Goal: Task Accomplishment & Management: Complete application form

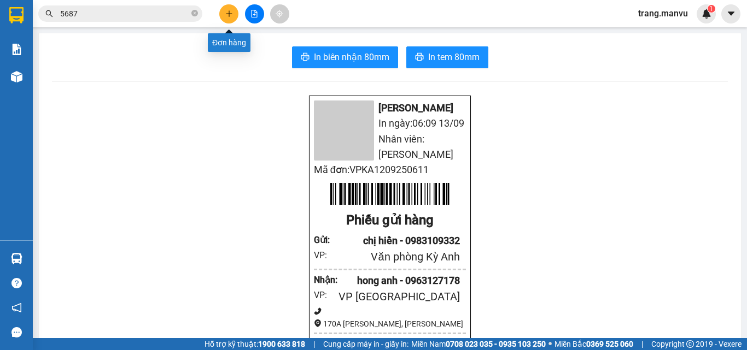
click at [229, 14] on icon "plus" at bounding box center [229, 13] width 1 height 6
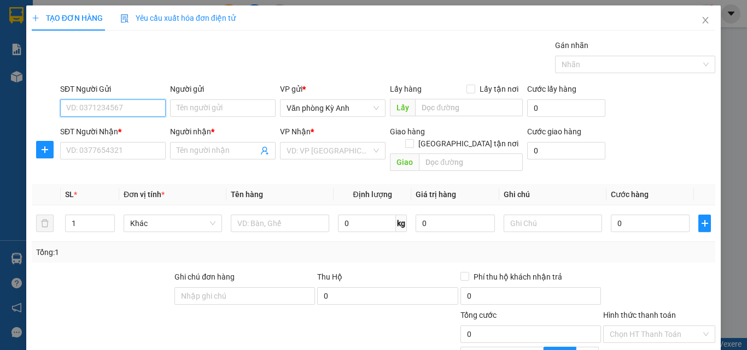
click at [91, 103] on input "SĐT Người Gửi" at bounding box center [113, 108] width 106 height 17
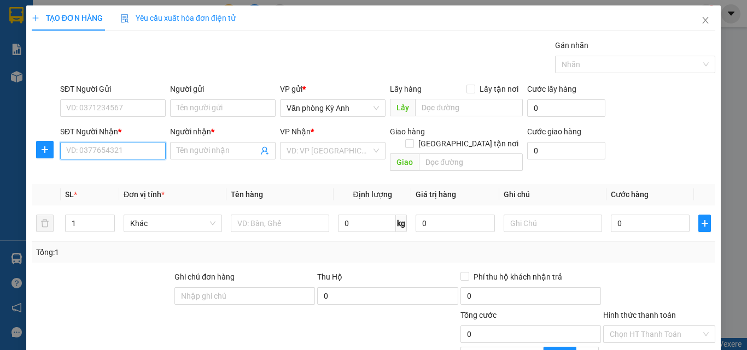
click at [121, 154] on input "SĐT Người Nhận *" at bounding box center [113, 150] width 106 height 17
type input "0912648226"
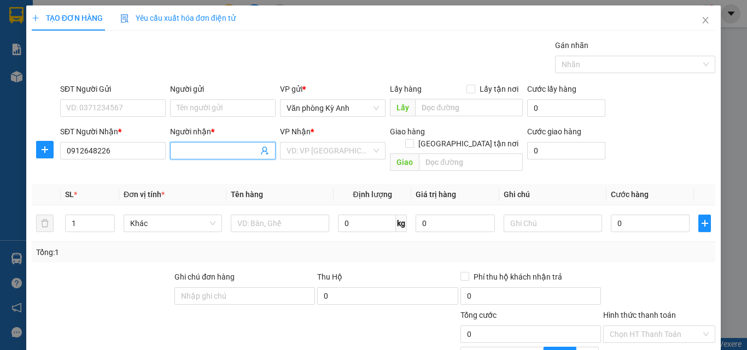
click at [223, 151] on input "Người nhận *" at bounding box center [217, 151] width 81 height 12
click at [212, 153] on input "Người nhận *" at bounding box center [217, 151] width 81 height 12
type input "e"
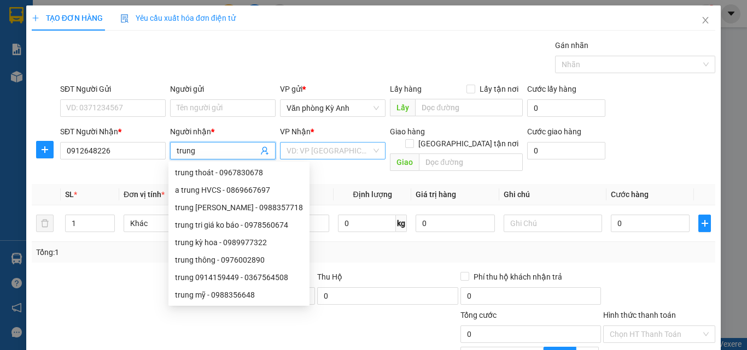
type input "trung"
click at [331, 151] on input "search" at bounding box center [329, 151] width 85 height 16
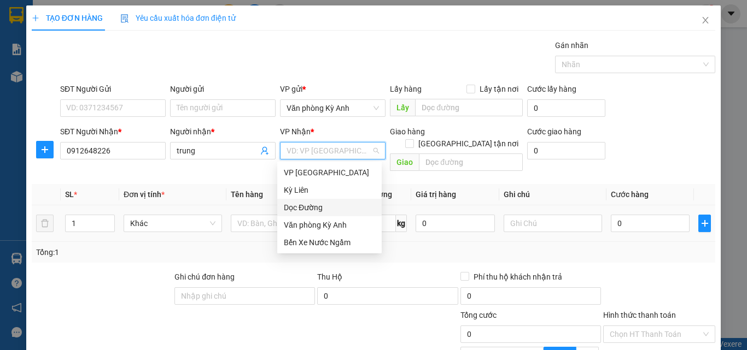
drag, startPoint x: 316, startPoint y: 207, endPoint x: 353, endPoint y: 202, distance: 37.0
click at [319, 207] on div "Dọc Đường" at bounding box center [329, 208] width 91 height 12
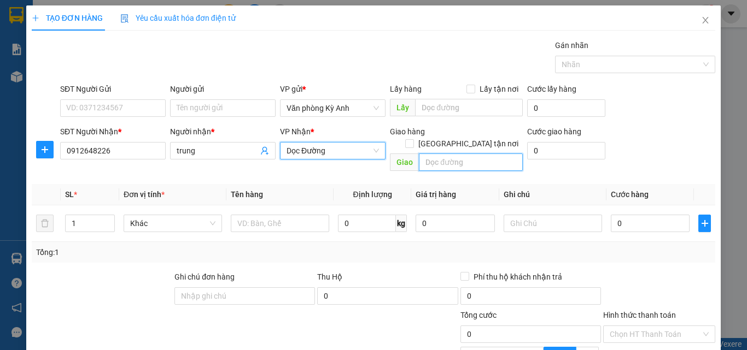
click at [428, 154] on input "text" at bounding box center [471, 162] width 104 height 17
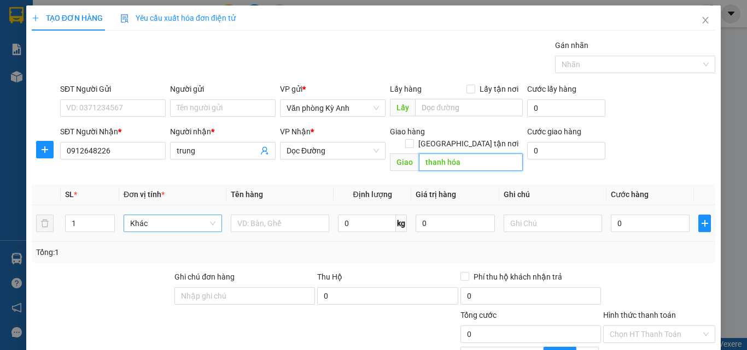
click at [149, 215] on span "Khác" at bounding box center [172, 223] width 85 height 16
type input "thanh hóa"
type input "1 bọc giấy tờ"
click at [634, 221] on div "0" at bounding box center [650, 224] width 79 height 22
click at [635, 216] on input "0" at bounding box center [650, 223] width 79 height 17
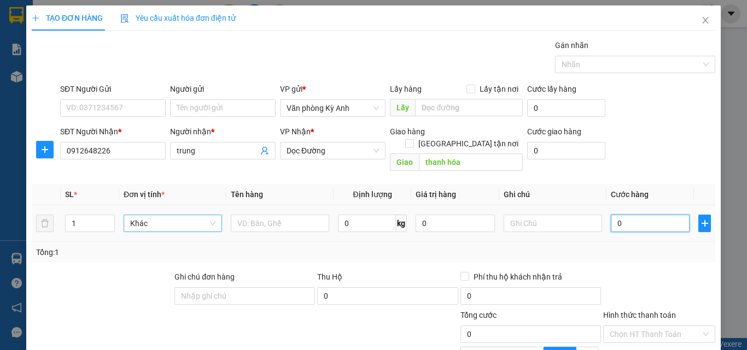
type input "5"
type input "50"
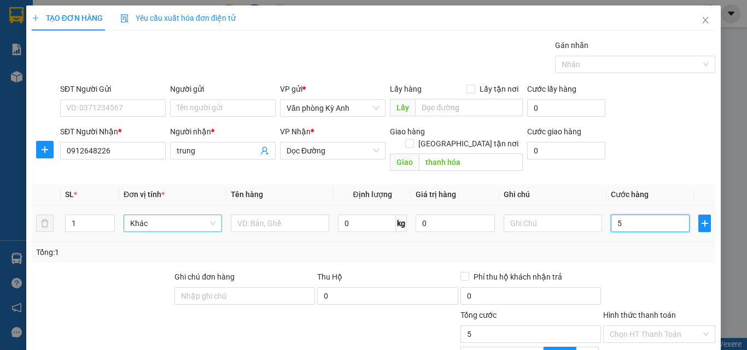
type input "50"
type input "500"
type input "5.000"
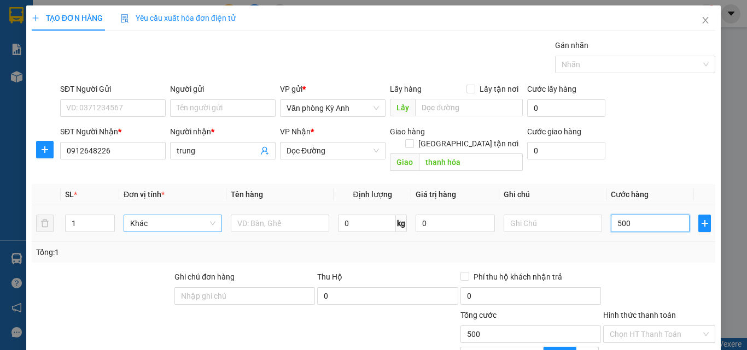
type input "5.000"
type input "50.000"
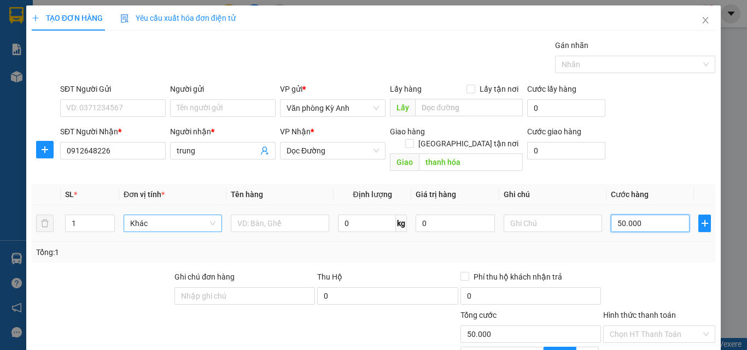
scroll to position [110, 0]
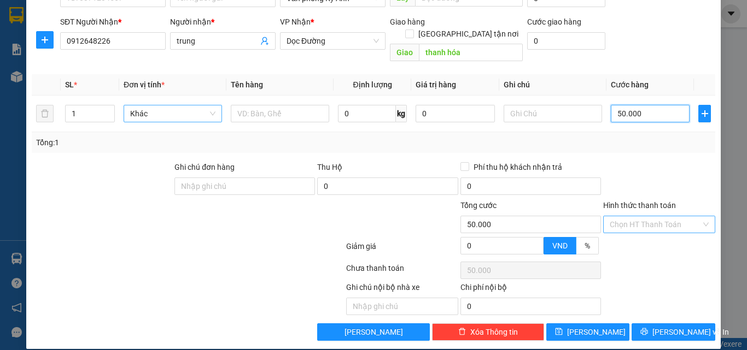
type input "50.000"
click at [646, 218] on input "Hình thức thanh toán" at bounding box center [655, 225] width 91 height 16
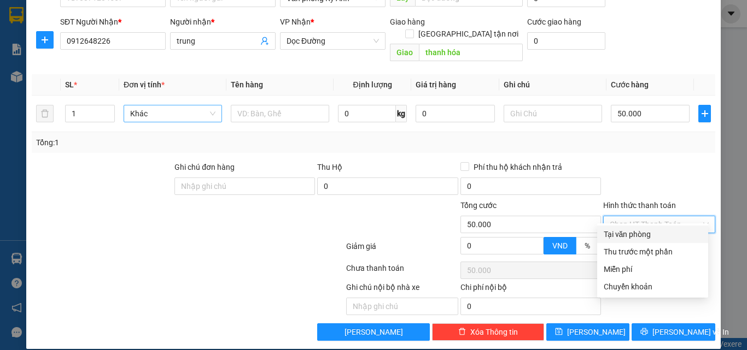
click at [652, 179] on div at bounding box center [659, 180] width 114 height 38
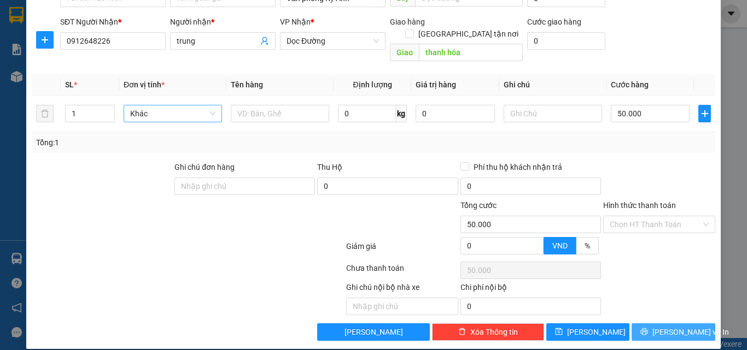
click at [647, 329] on icon "printer" at bounding box center [644, 332] width 7 height 7
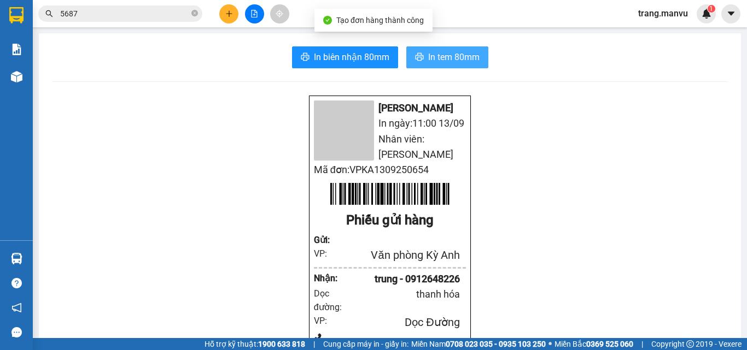
click at [443, 55] on span "In tem 80mm" at bounding box center [453, 57] width 51 height 14
